Goal: Task Accomplishment & Management: Manage account settings

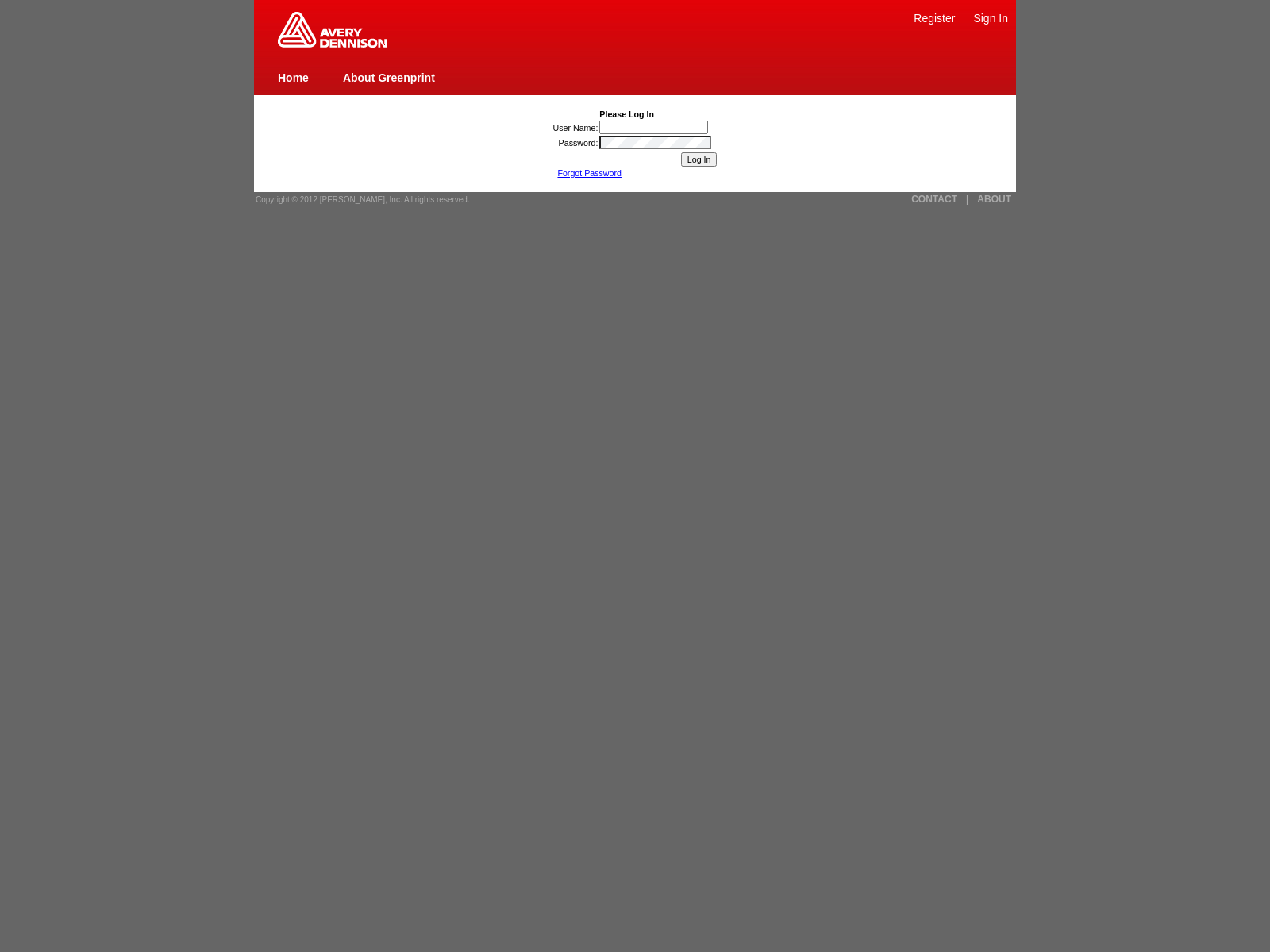
click at [388, 77] on link "About Greenprint" at bounding box center [389, 77] width 92 height 12
click at [357, 199] on span "Copyright © 2012 [PERSON_NAME], Inc. All rights reserved." at bounding box center [362, 199] width 214 height 9
click at [994, 199] on link "ABOUT" at bounding box center [994, 199] width 34 height 11
type input "nessus_was_name_bjfkjmriwas_ghusck4m6bf8javascript:[DOMAIN_NAME]._tenable_wassc…"
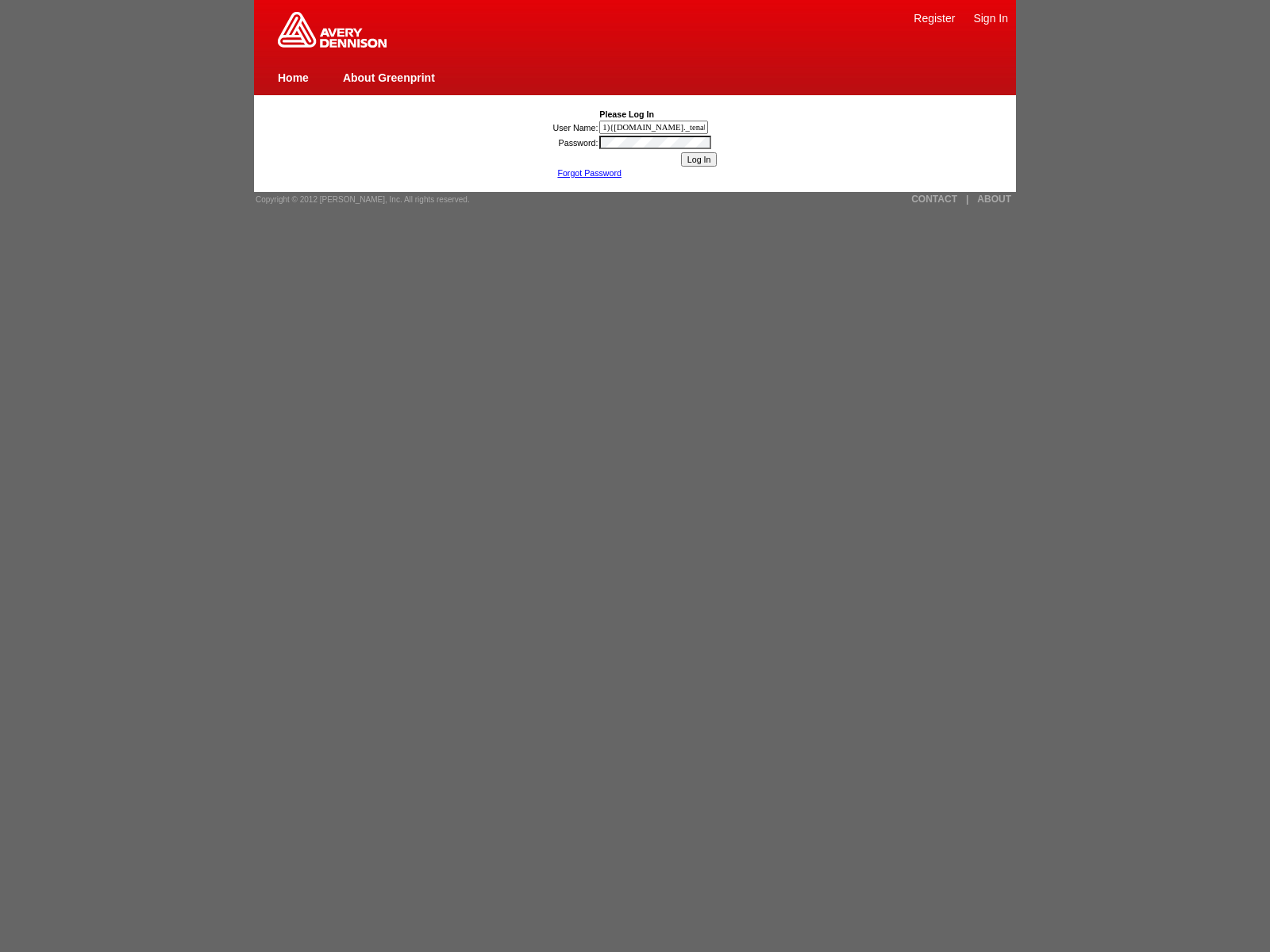
type input "1){window.top._tenable_wasscan_js_namespace_taint_tracer.log_execution_flow_sin…"
click at [990, 17] on link "Sign In" at bounding box center [990, 17] width 35 height 12
click at [934, 17] on link "Register" at bounding box center [934, 17] width 41 height 12
click at [332, 45] on img at bounding box center [332, 29] width 108 height 36
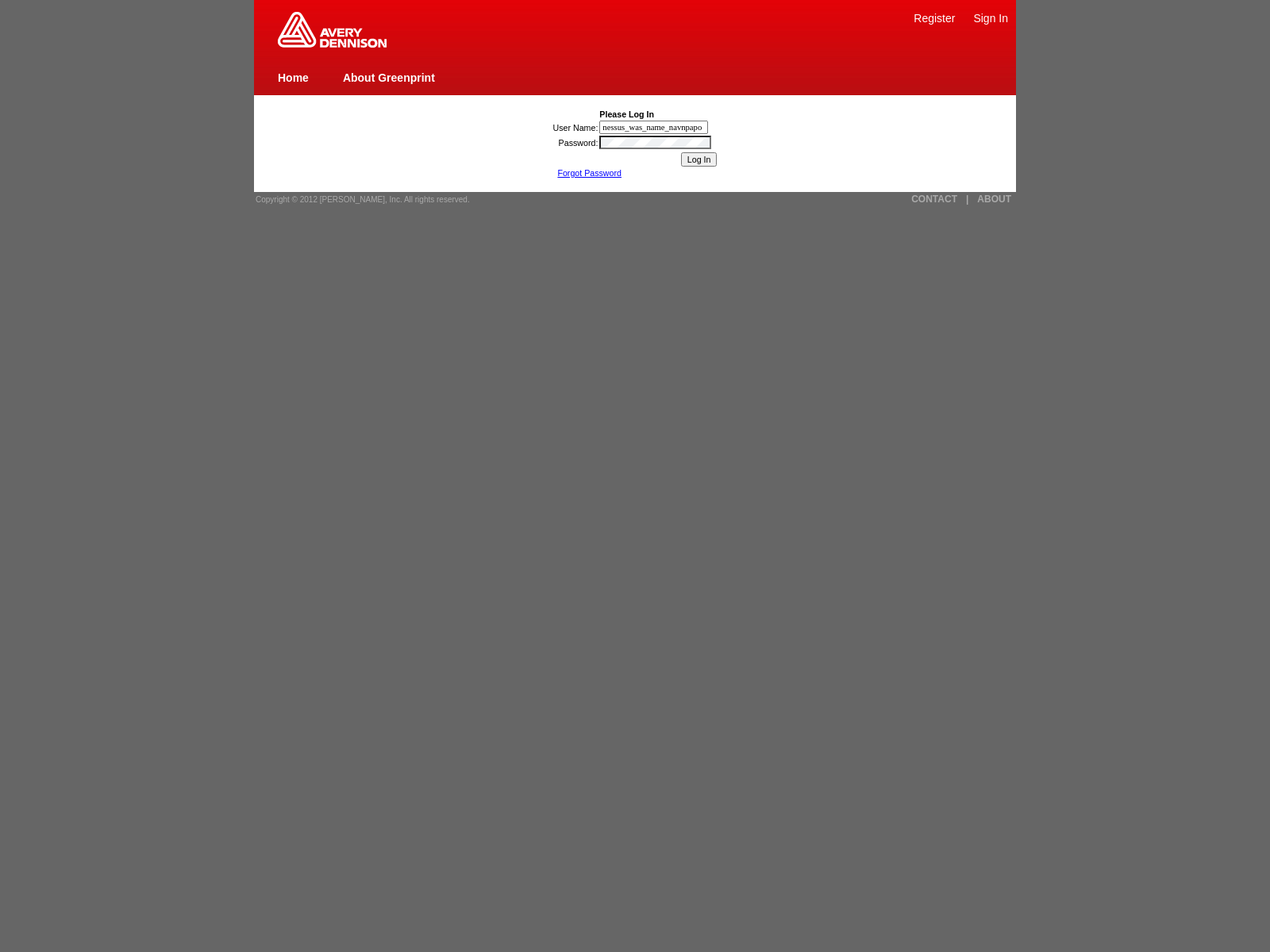
type input "nessus_was_name_navnpapo"
click at [698, 160] on input "Log In" at bounding box center [699, 159] width 36 height 14
type input "nessus_was_name_kmnuyaya"
click at [655, 127] on input "User Name:" at bounding box center [653, 127] width 108 height 13
click at [698, 160] on input "Log In" at bounding box center [699, 159] width 36 height 14
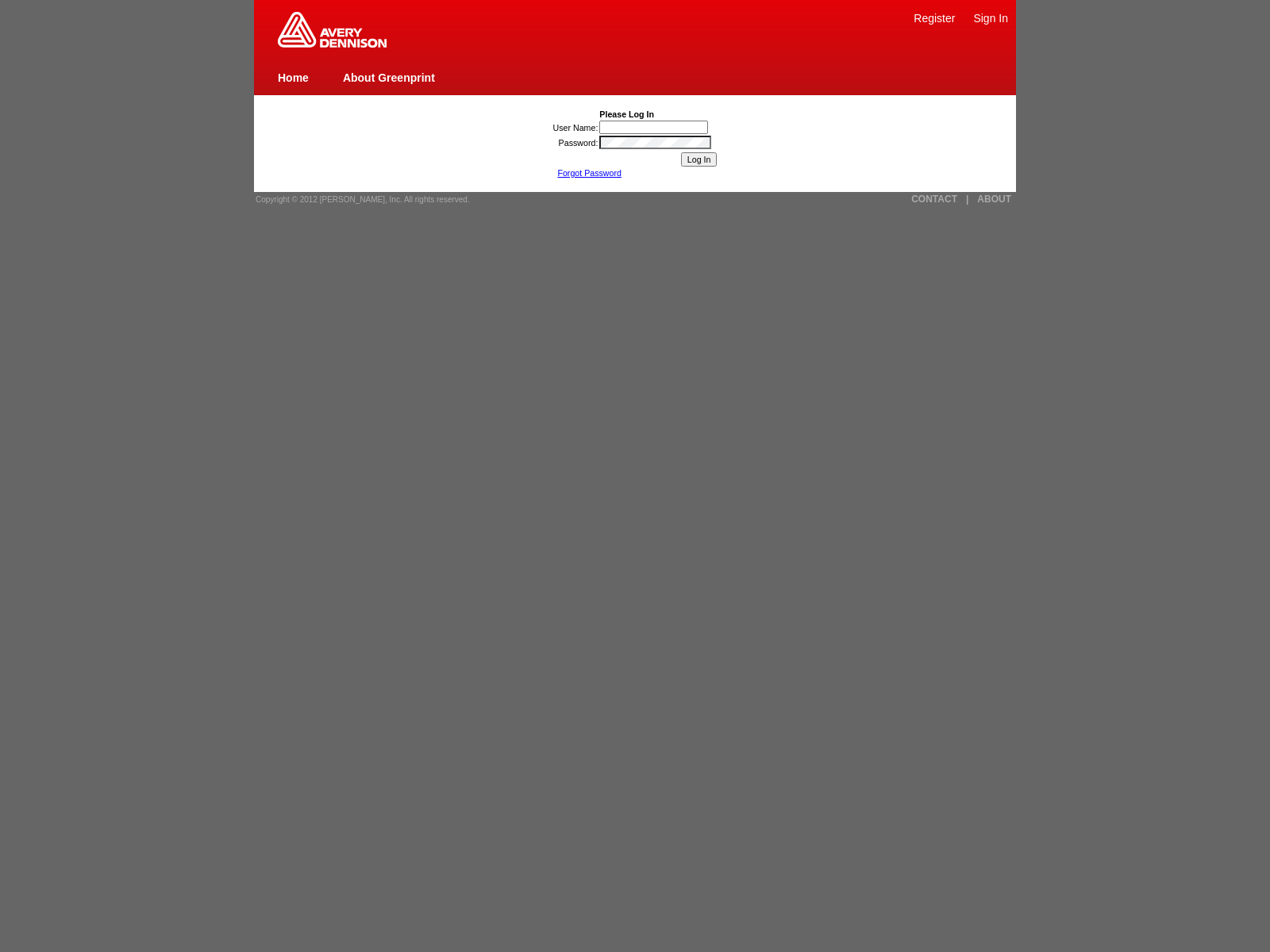
click at [357, 199] on span "Copyright © 2012 [PERSON_NAME], Inc. All rights reserved." at bounding box center [362, 199] width 214 height 9
click at [934, 199] on link "CONTACT" at bounding box center [935, 199] width 46 height 11
click at [589, 173] on link "Forgot Password" at bounding box center [590, 173] width 65 height 10
click at [967, 199] on link "|" at bounding box center [967, 199] width 2 height 11
click at [655, 127] on input "User Name:" at bounding box center [653, 127] width 108 height 13
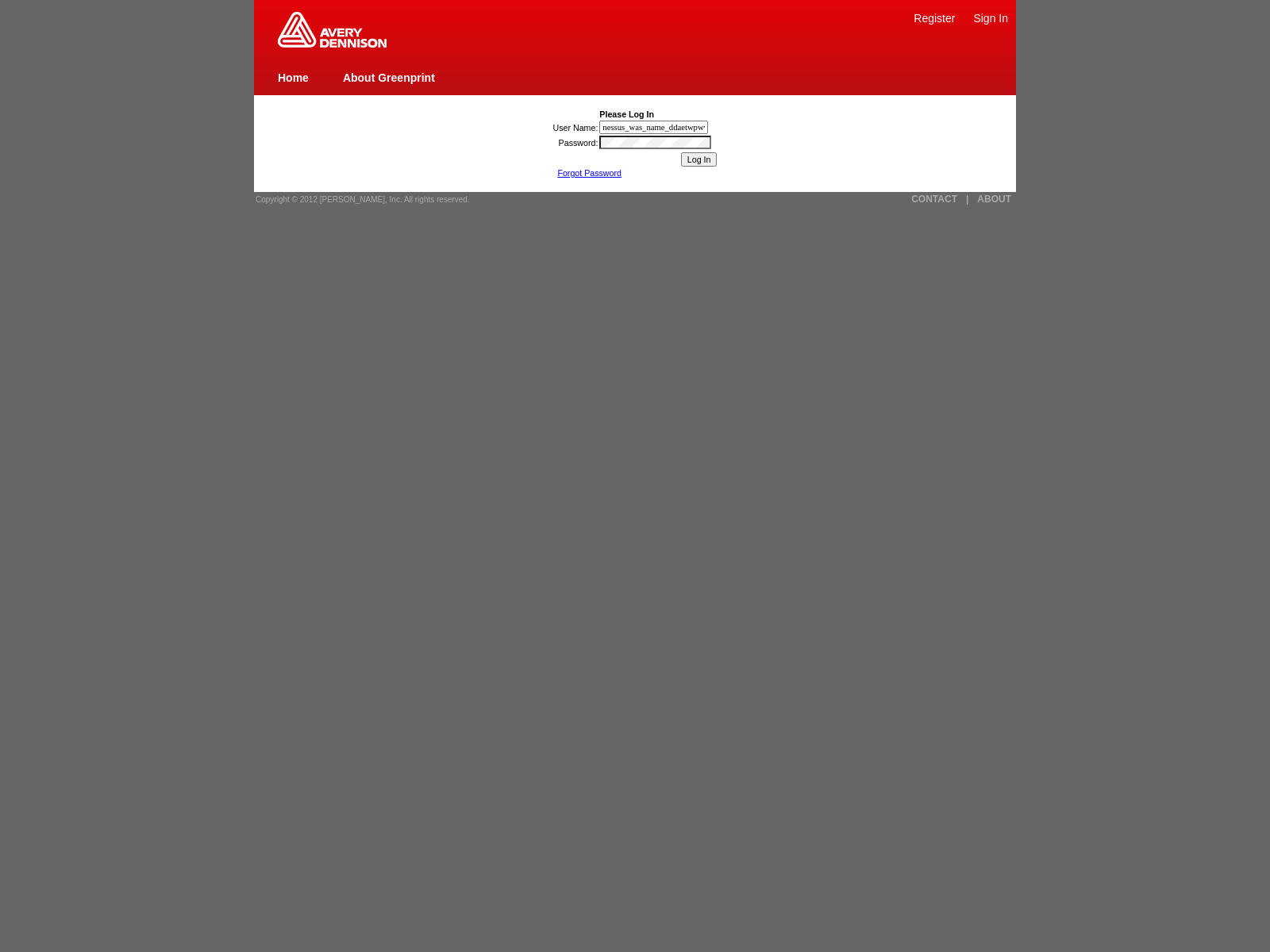
type input "nessus_was_name_ddaetwpwwas_onxe6fgv67di"
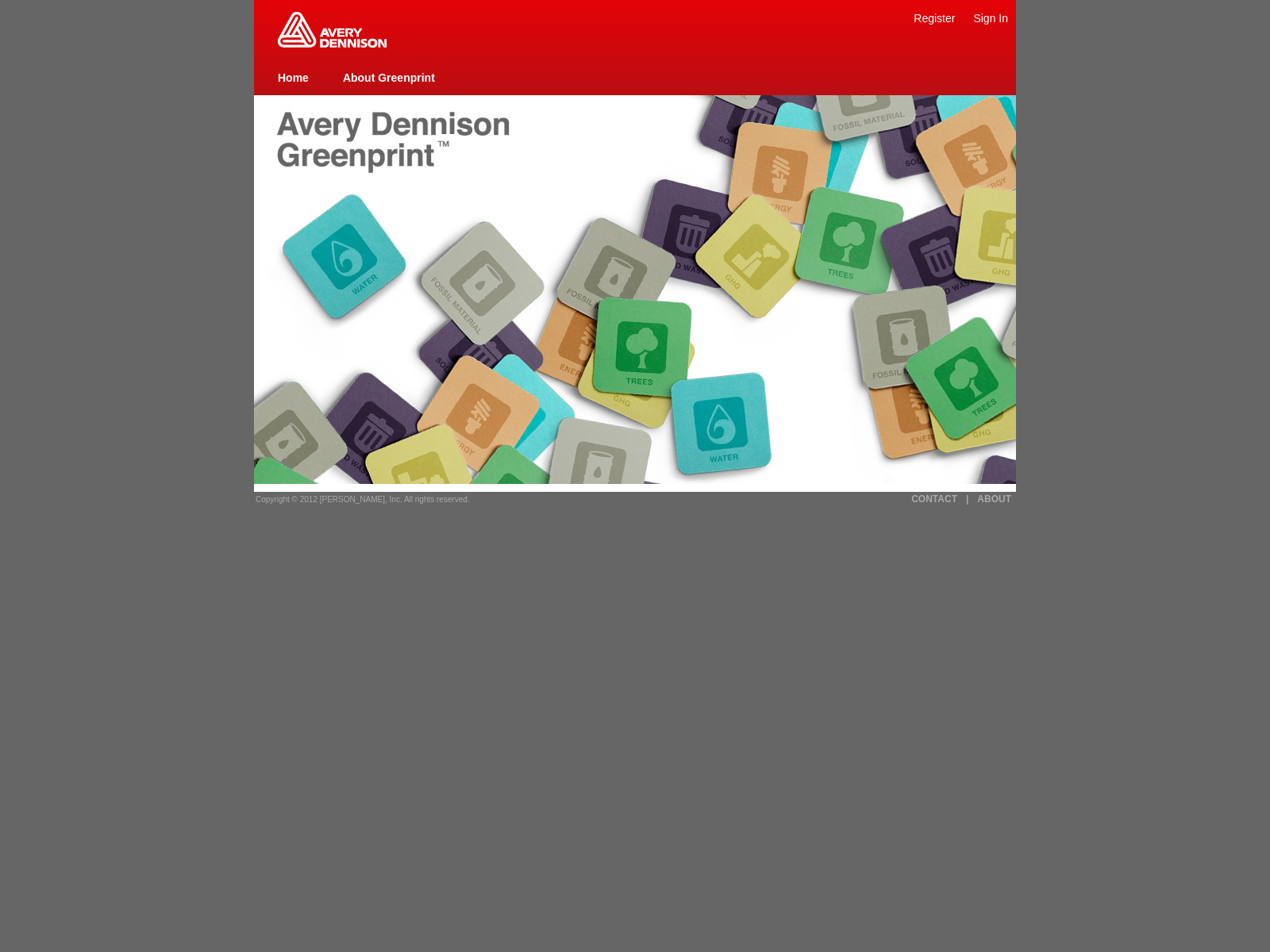
click at [934, 17] on link "Register" at bounding box center [934, 17] width 41 height 12
click at [990, 17] on link "Sign In" at bounding box center [990, 17] width 35 height 12
click at [293, 77] on link "Home" at bounding box center [293, 77] width 31 height 12
click at [357, 500] on span "Copyright © 2012 [PERSON_NAME], Inc. All rights reserved." at bounding box center [362, 500] width 214 height 9
click at [934, 500] on link "CONTACT" at bounding box center [935, 499] width 46 height 11
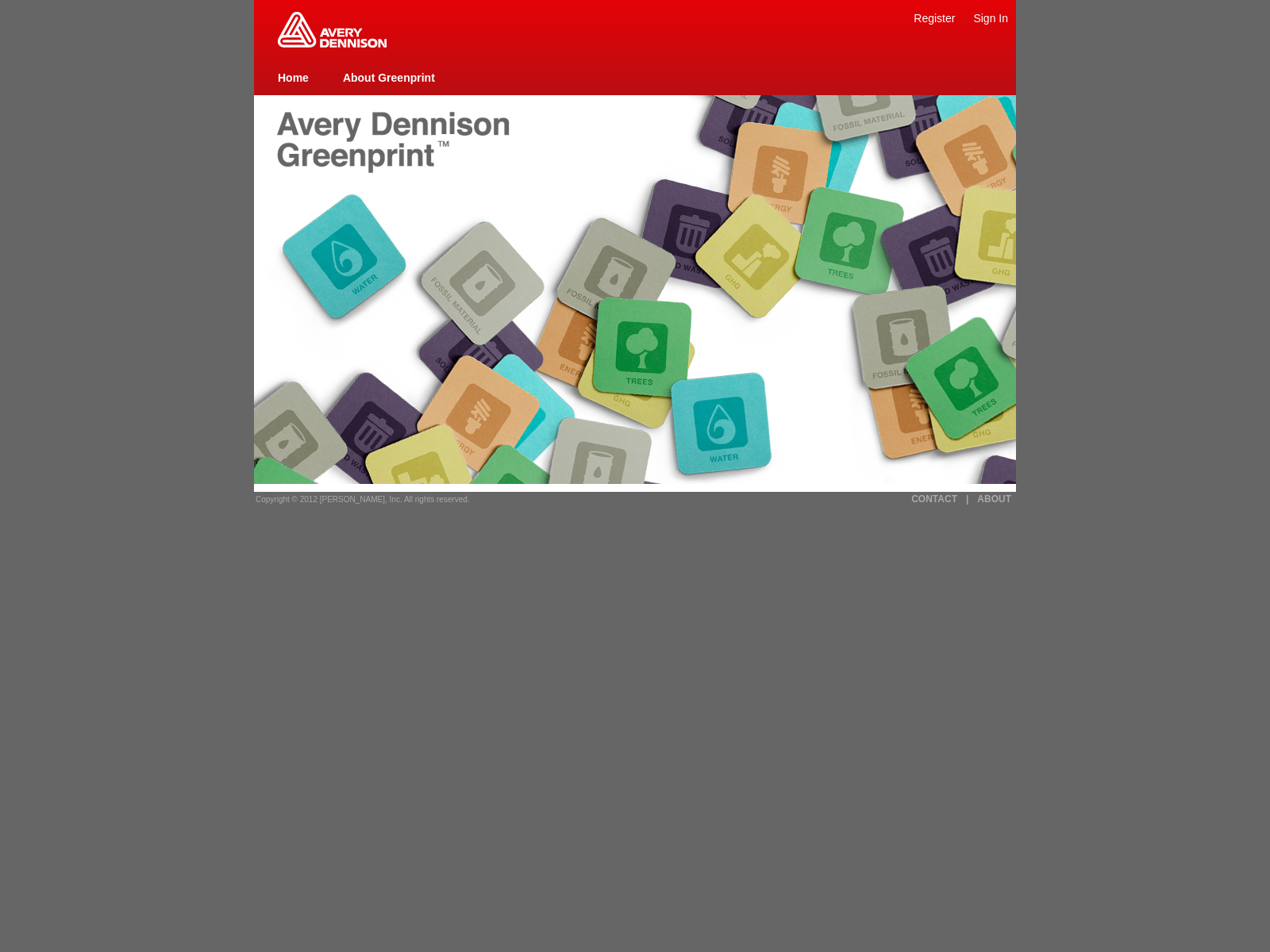
click at [994, 500] on link "ABOUT" at bounding box center [994, 499] width 34 height 11
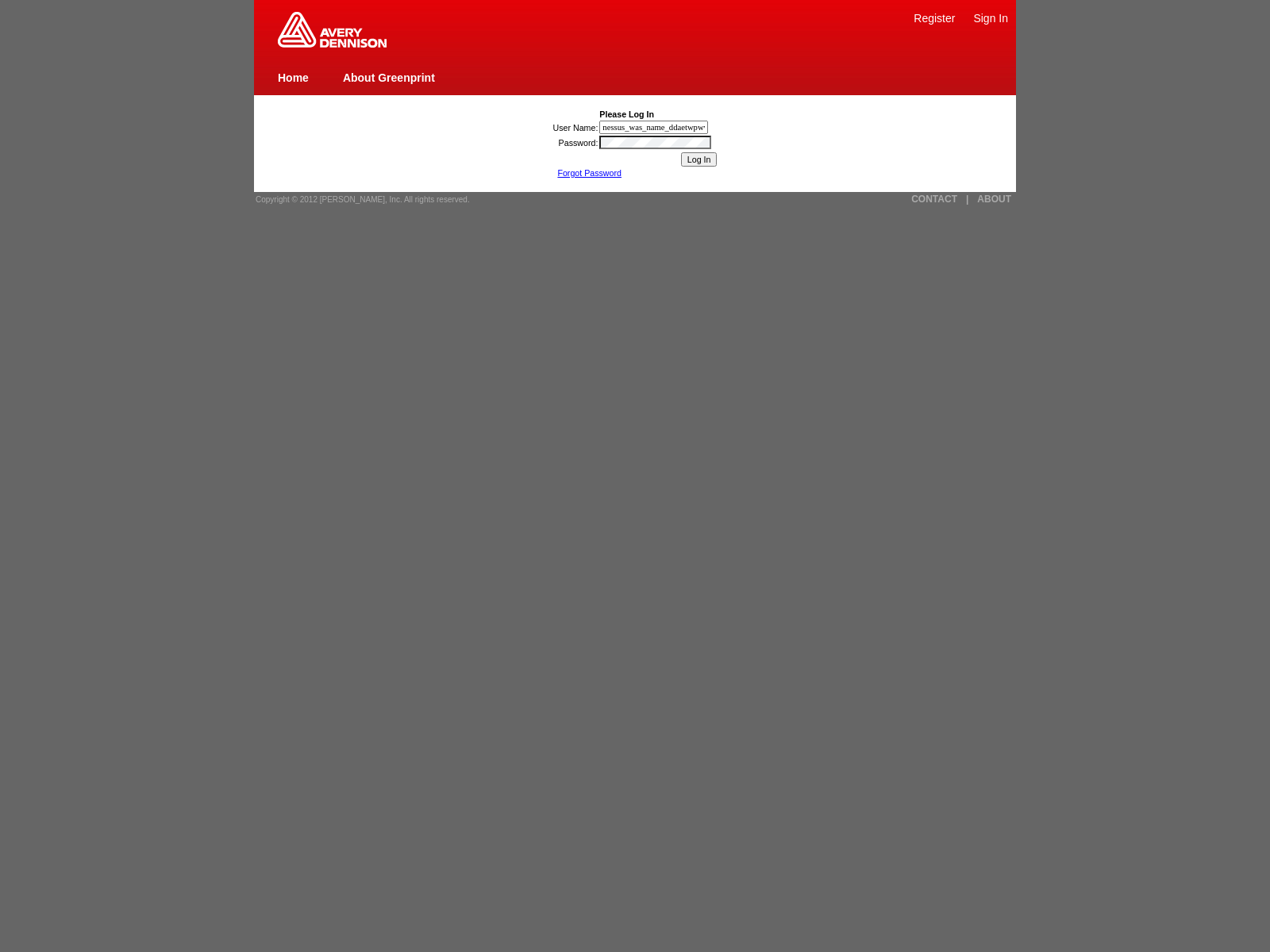
type input "nessus_was_name_ddaetwpwwas_onxe6fgv67dijaVasCript:/*-/*`/*`/*'/*"/**/(/* */oNc…"
type input "nessus_was_name_ddaetwpwwas_onxe6fgv67dijavascript:[DOMAIN_NAME]._tenable_wassc…"
type input "javascript:[DOMAIN_NAME]._tenable_wasscan_js_namespace_taint_tracer.log_executi…"
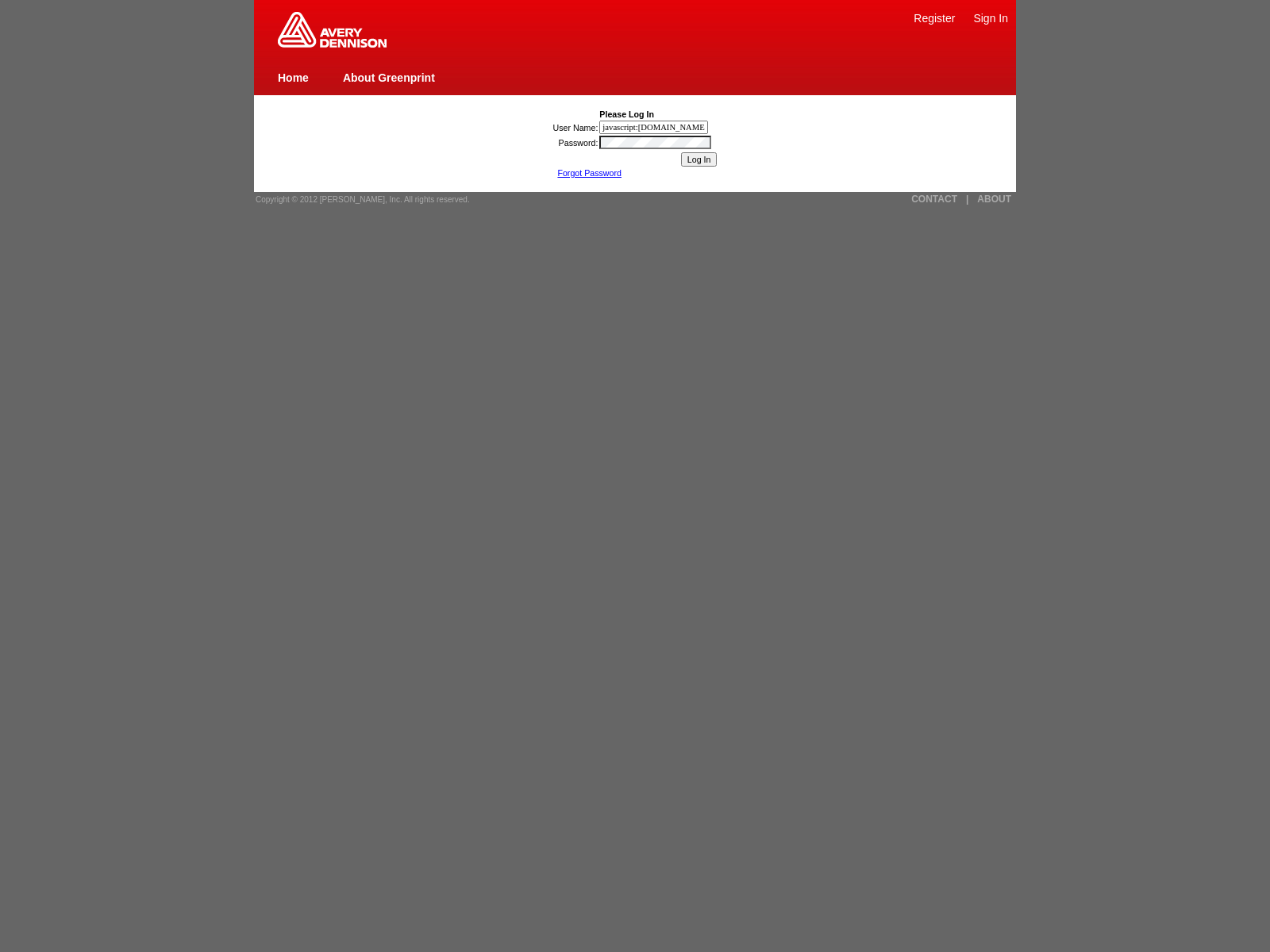
scroll to position [0, 1603]
type input "nessus_was_name_ddaetwpwwas_onxe6fgv67di"><img src=x onerror=window.top._tenabl…"
type input ""><img src=x onerror=window.top._tenable_wasscan_js_namespace_taint_tracer.log_…"
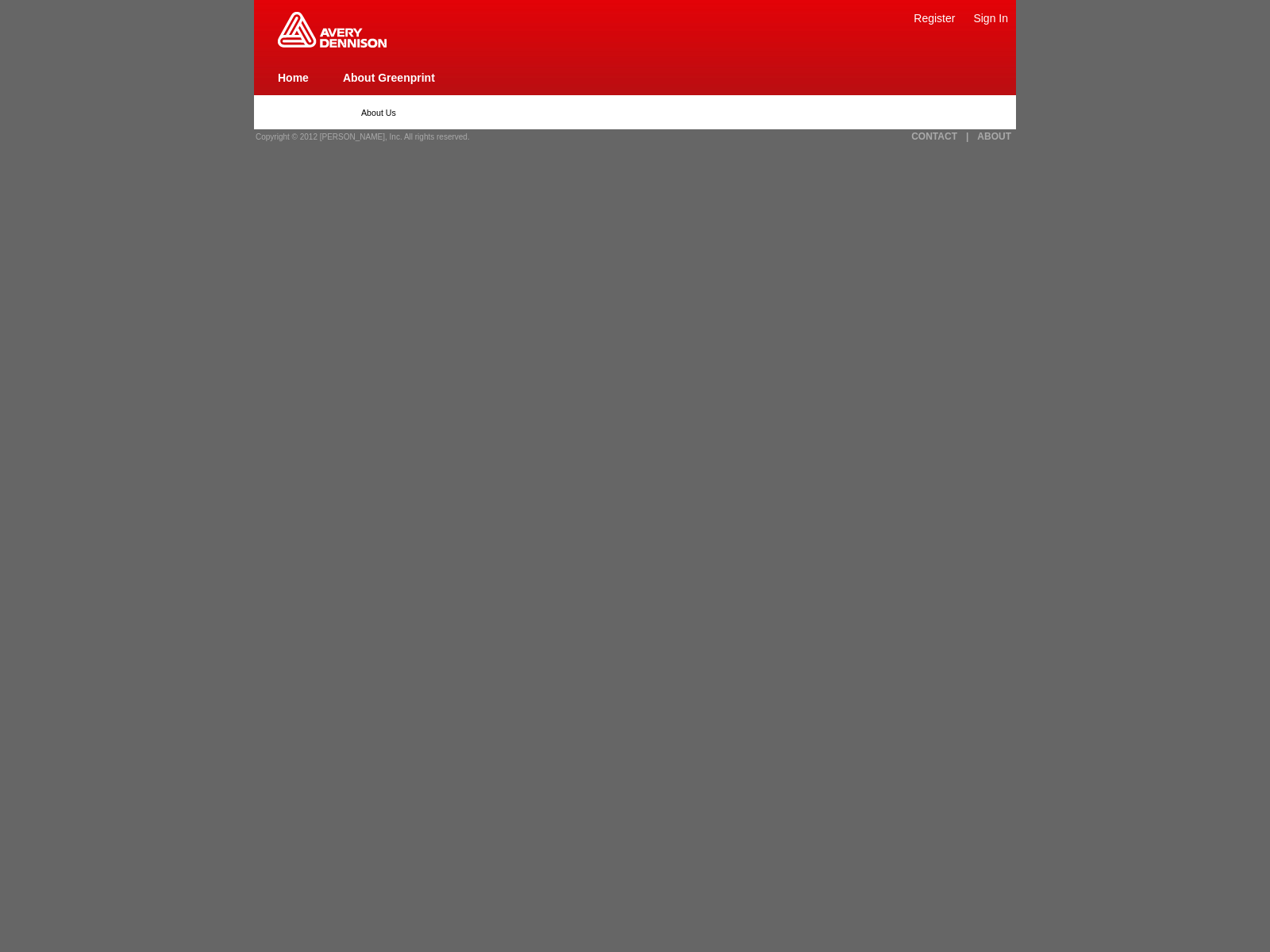
click at [990, 17] on link "Sign In" at bounding box center [990, 17] width 35 height 12
click at [293, 77] on link "Home" at bounding box center [293, 77] width 31 height 12
click at [388, 77] on link "About Greenprint" at bounding box center [389, 77] width 92 height 12
click at [357, 136] on span "Copyright © 2012 [PERSON_NAME], Inc. All rights reserved." at bounding box center [362, 136] width 214 height 9
click at [967, 136] on link "|" at bounding box center [967, 136] width 2 height 11
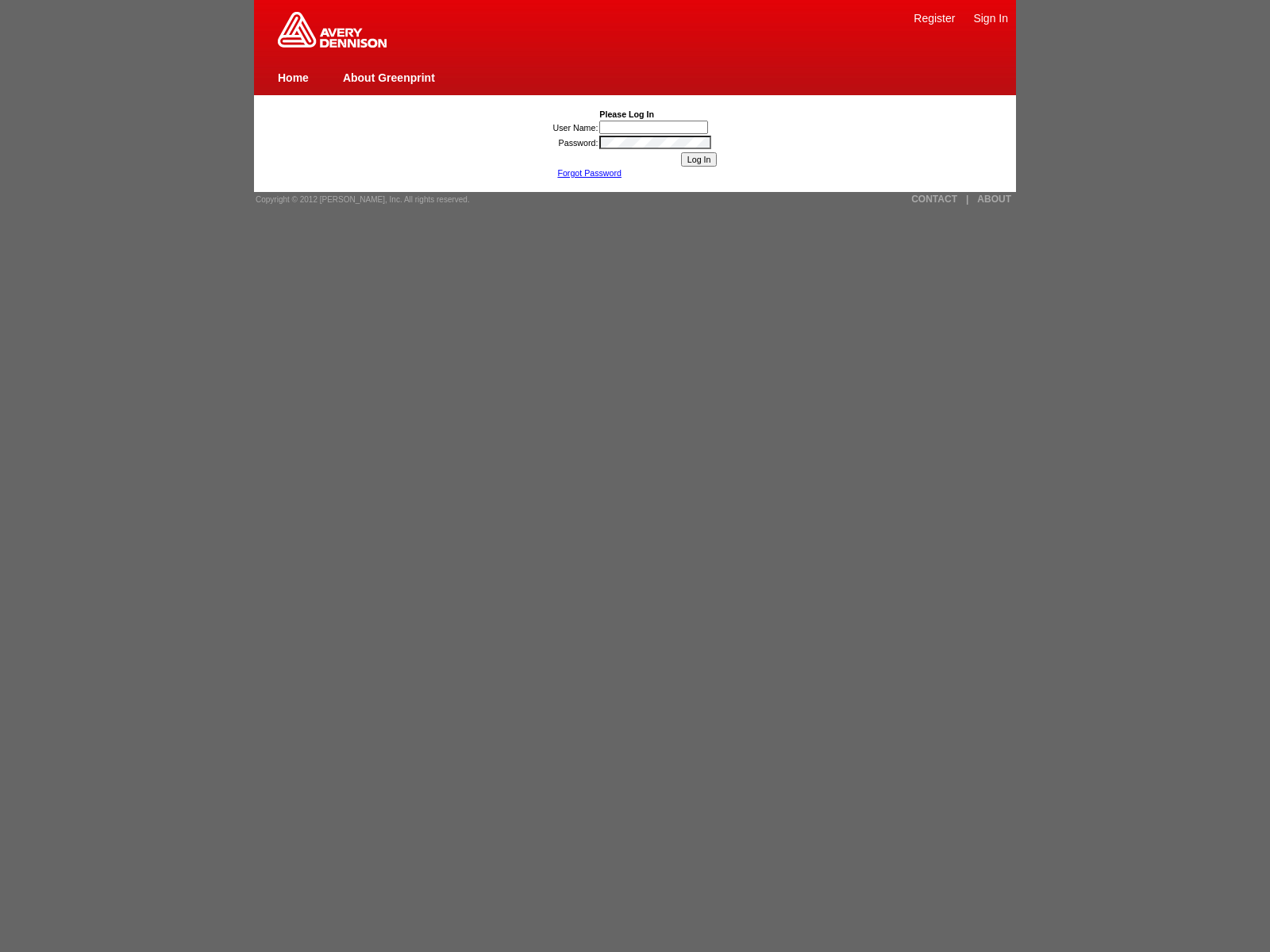
click at [388, 77] on link "About Greenprint" at bounding box center [389, 77] width 92 height 12
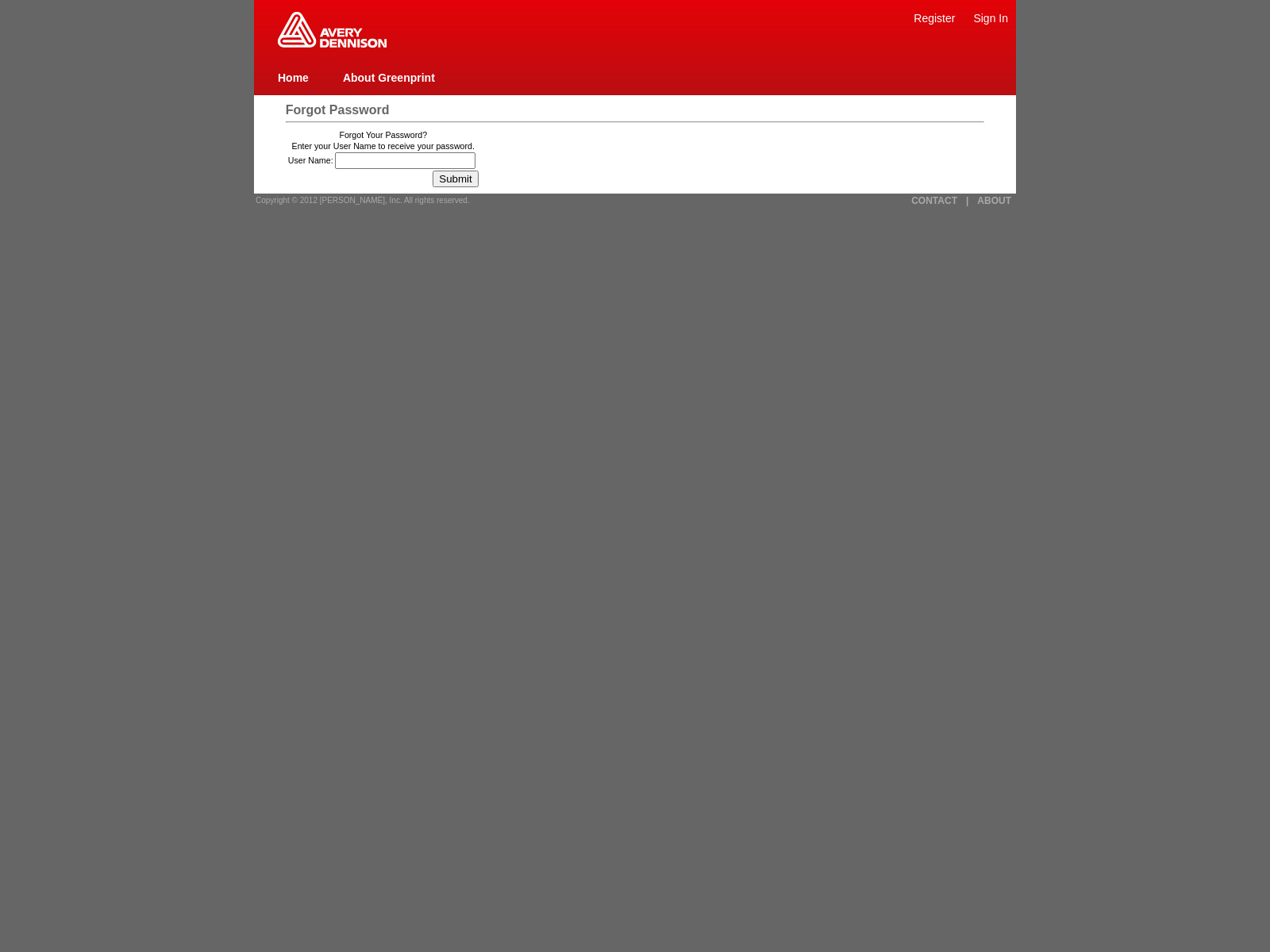
click at [990, 17] on link "Sign In" at bounding box center [990, 17] width 35 height 12
click at [388, 77] on link "About Greenprint" at bounding box center [389, 77] width 92 height 12
click at [293, 77] on link "Home" at bounding box center [293, 77] width 31 height 12
type input "15"
click at [461, 179] on input "Submit" at bounding box center [455, 179] width 46 height 17
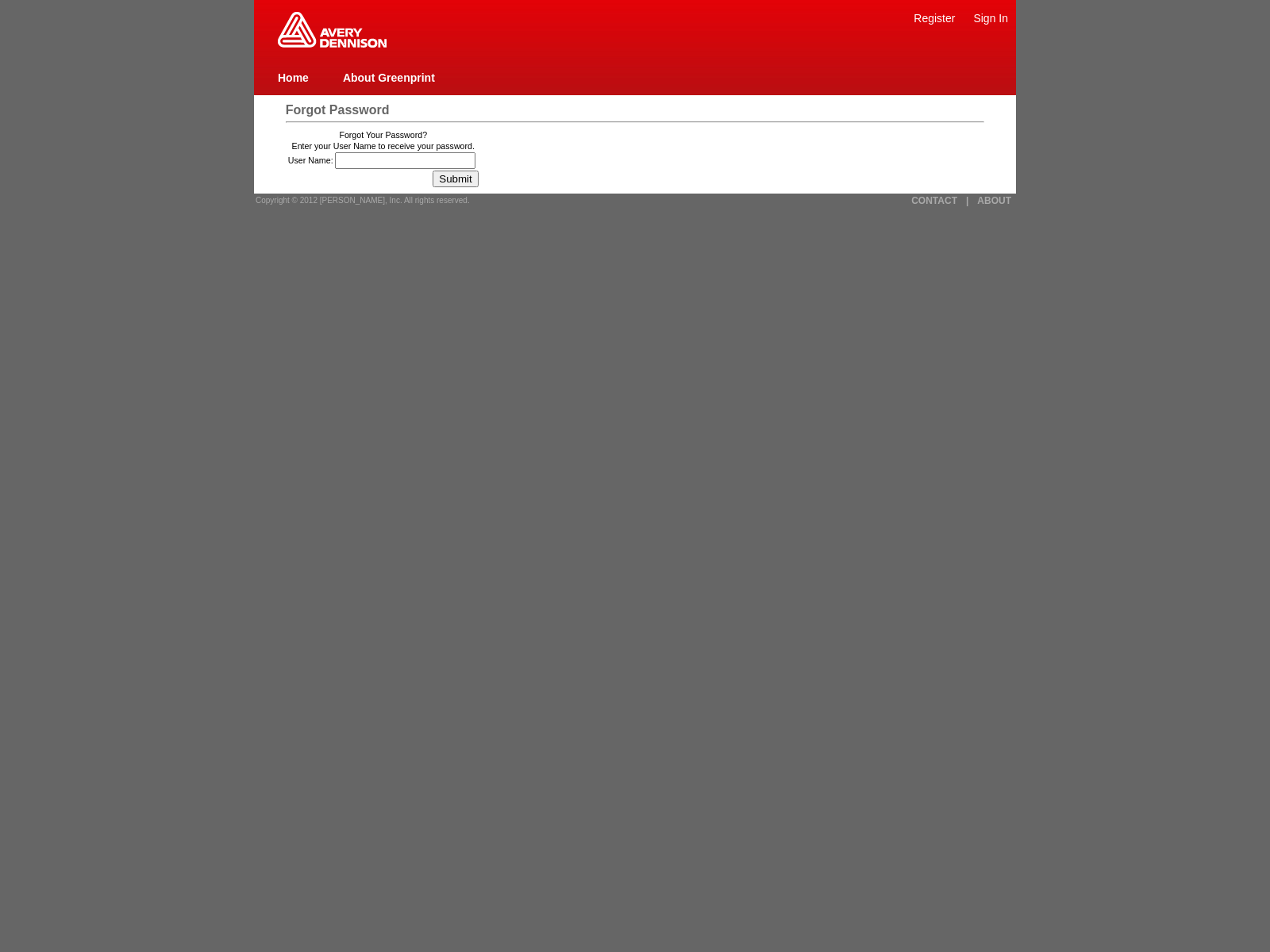
click at [934, 17] on link "Register" at bounding box center [934, 17] width 41 height 12
type input "4"
click at [407, 160] on input "User Name:" at bounding box center [405, 160] width 141 height 17
click at [967, 200] on link "|" at bounding box center [967, 200] width 2 height 11
click at [994, 200] on link "ABOUT" at bounding box center [994, 200] width 34 height 11
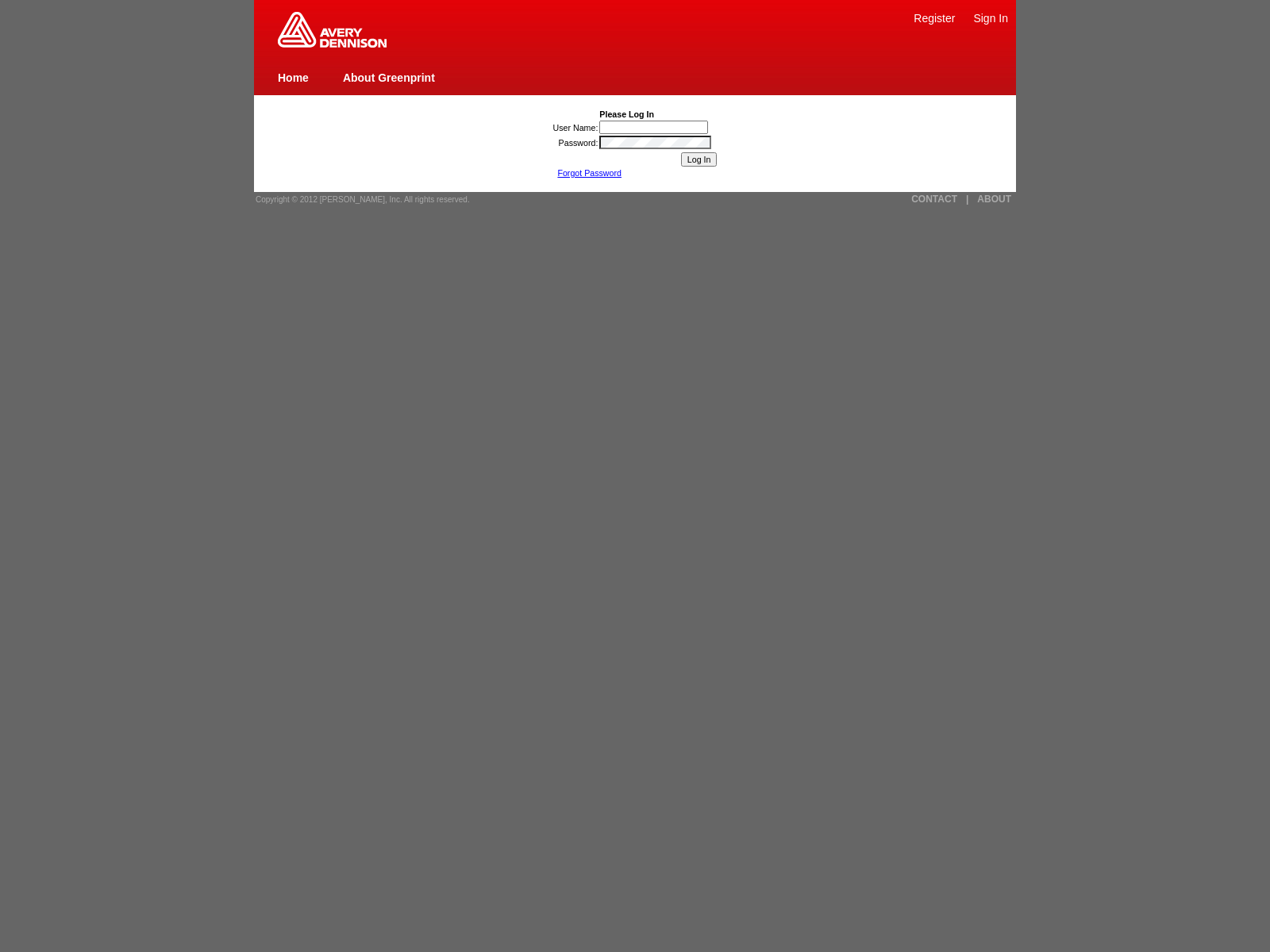
click at [589, 173] on link "Forgot Password" at bounding box center [590, 173] width 65 height 10
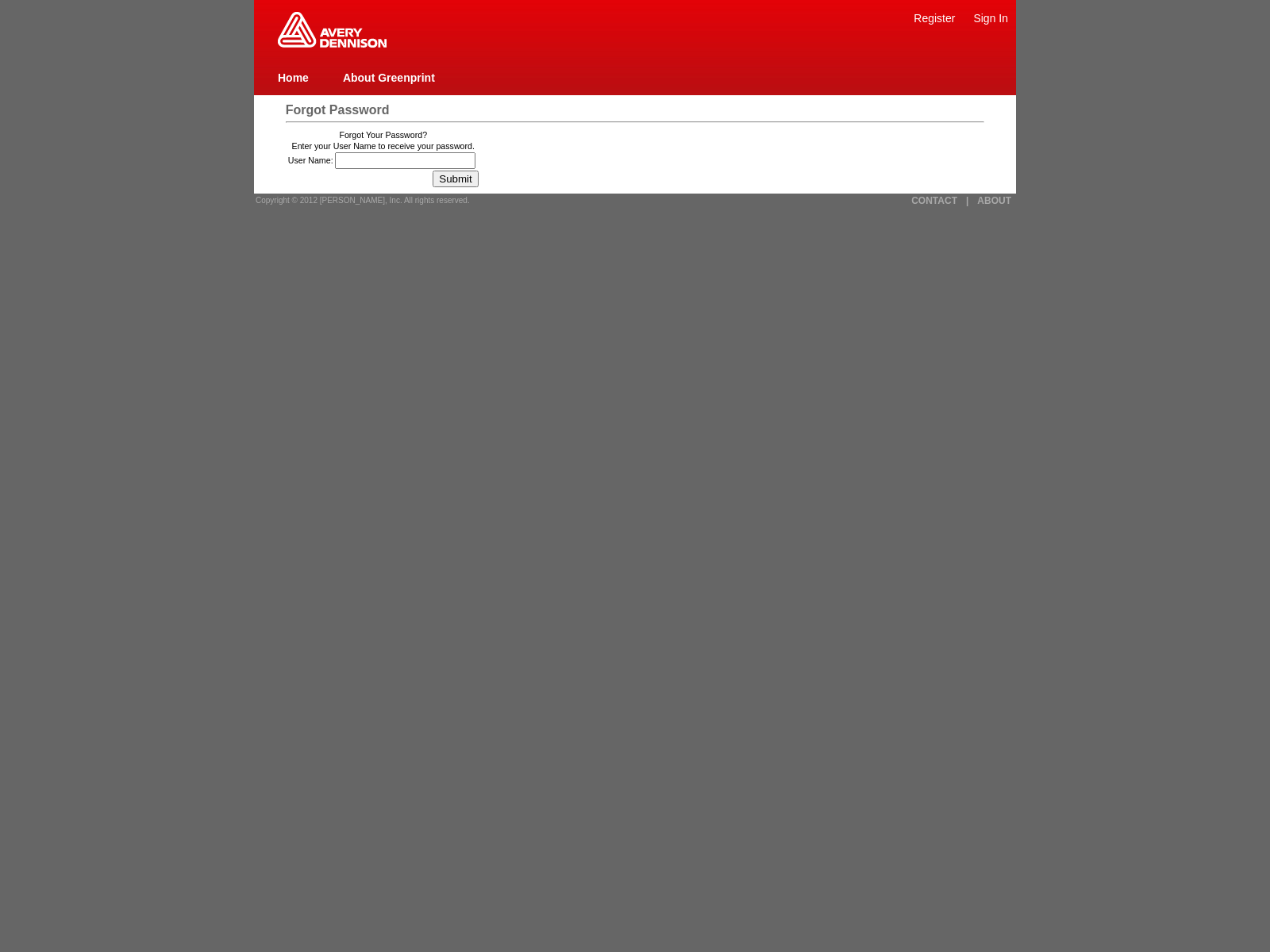
click at [461, 179] on input "Submit" at bounding box center [455, 179] width 46 height 17
